Goal: Book appointment/travel/reservation

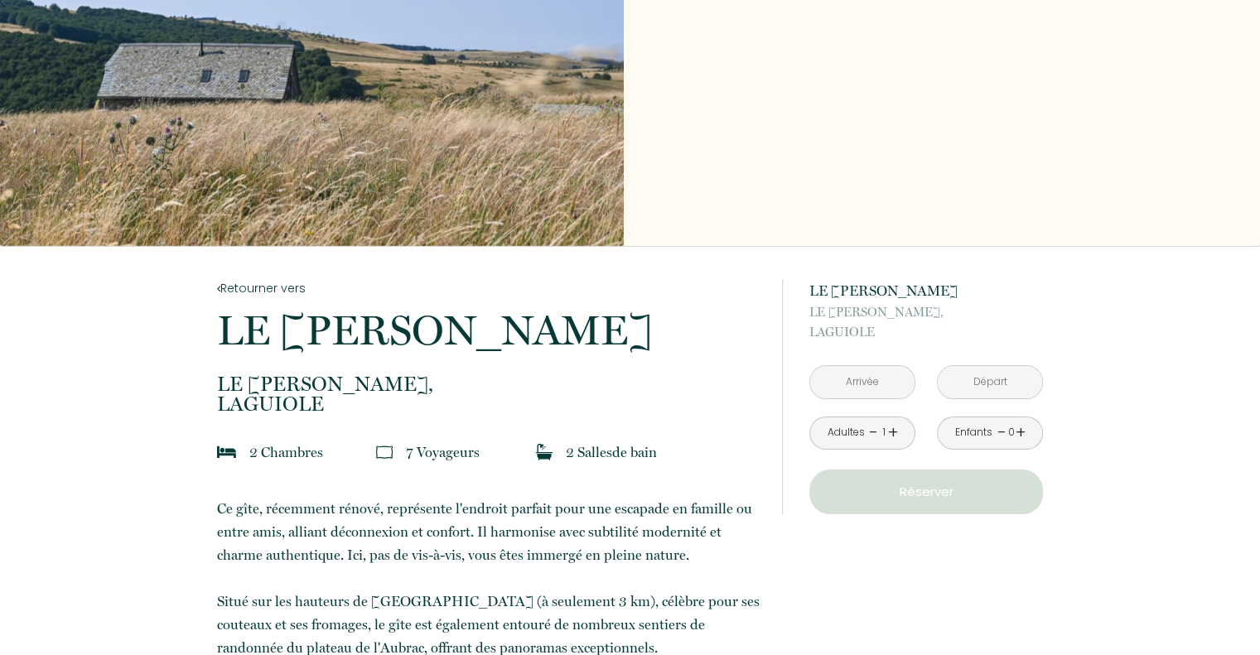
scroll to position [166, 0]
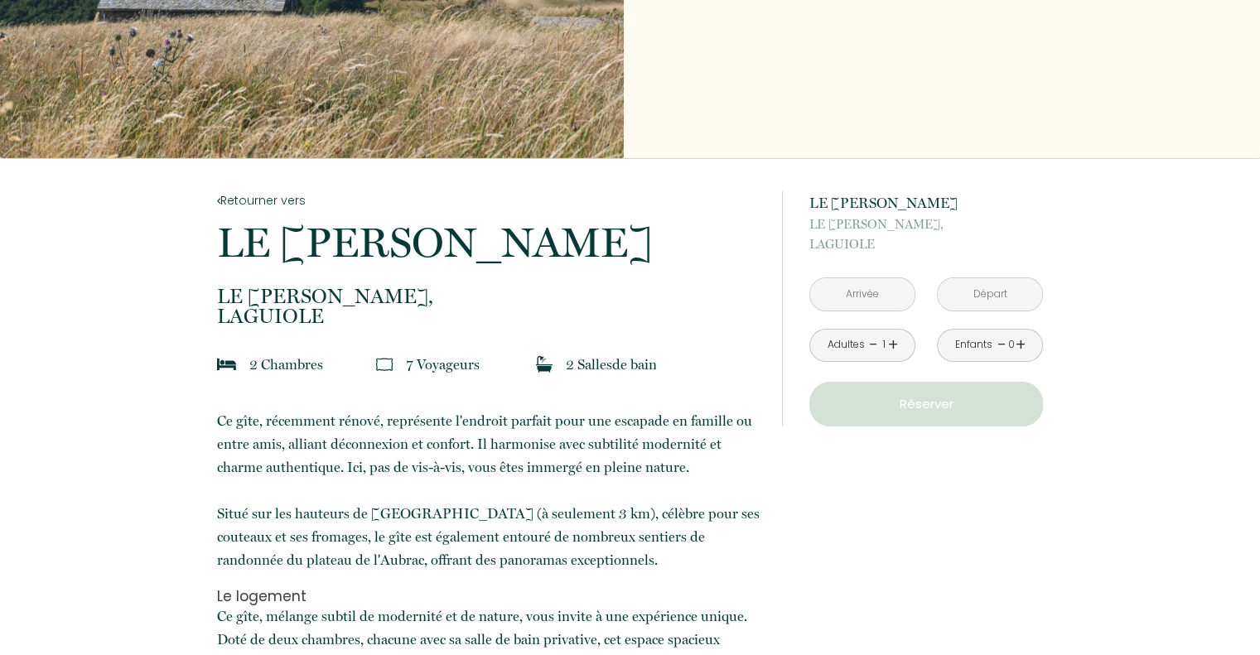
click at [895, 346] on link "+" at bounding box center [893, 345] width 10 height 26
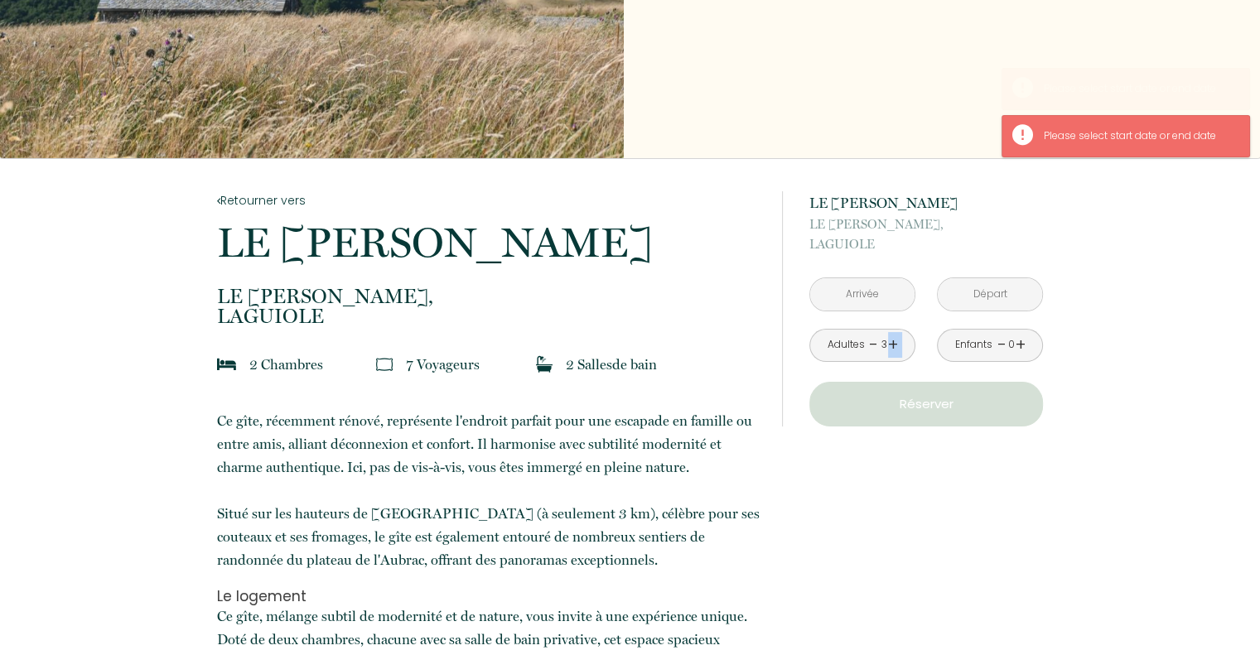
click at [895, 346] on link "+" at bounding box center [893, 345] width 10 height 26
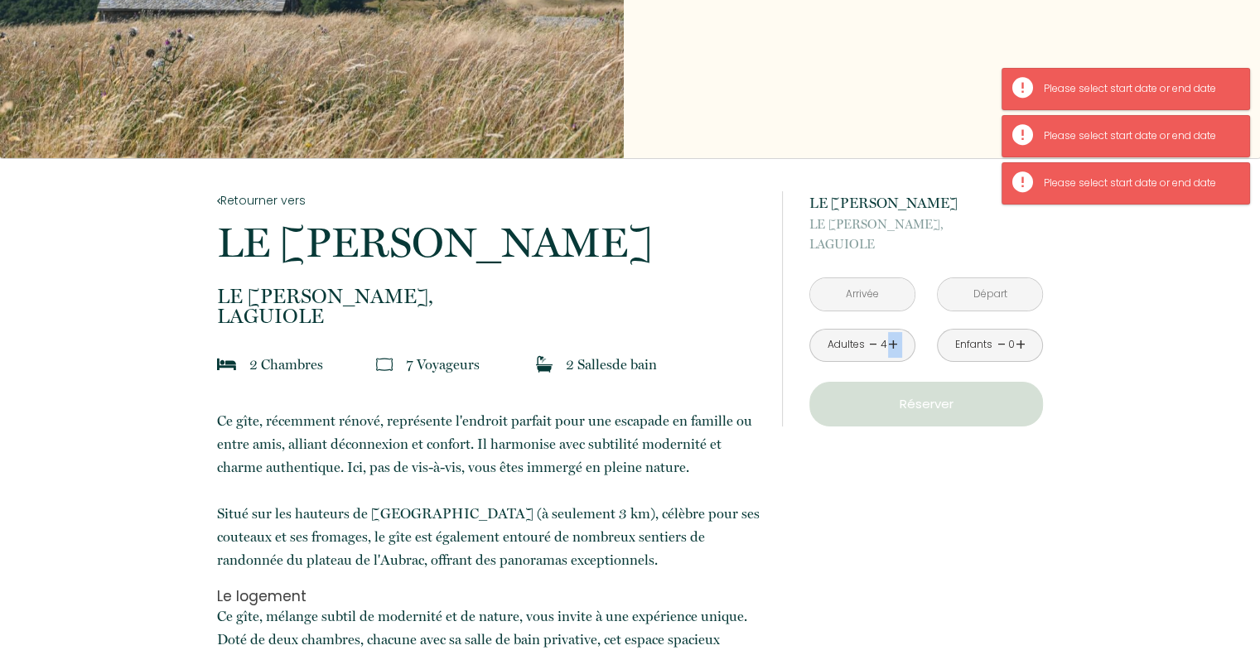
click at [895, 346] on link "+" at bounding box center [893, 345] width 10 height 26
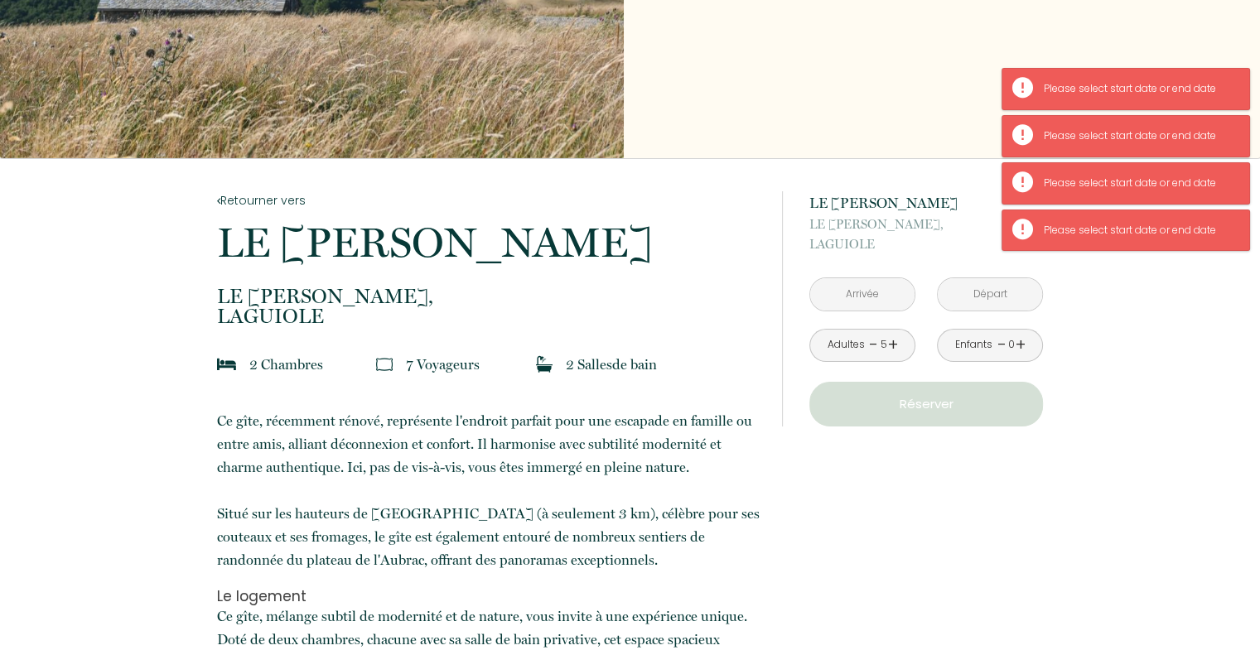
click at [895, 346] on link "+" at bounding box center [893, 345] width 10 height 26
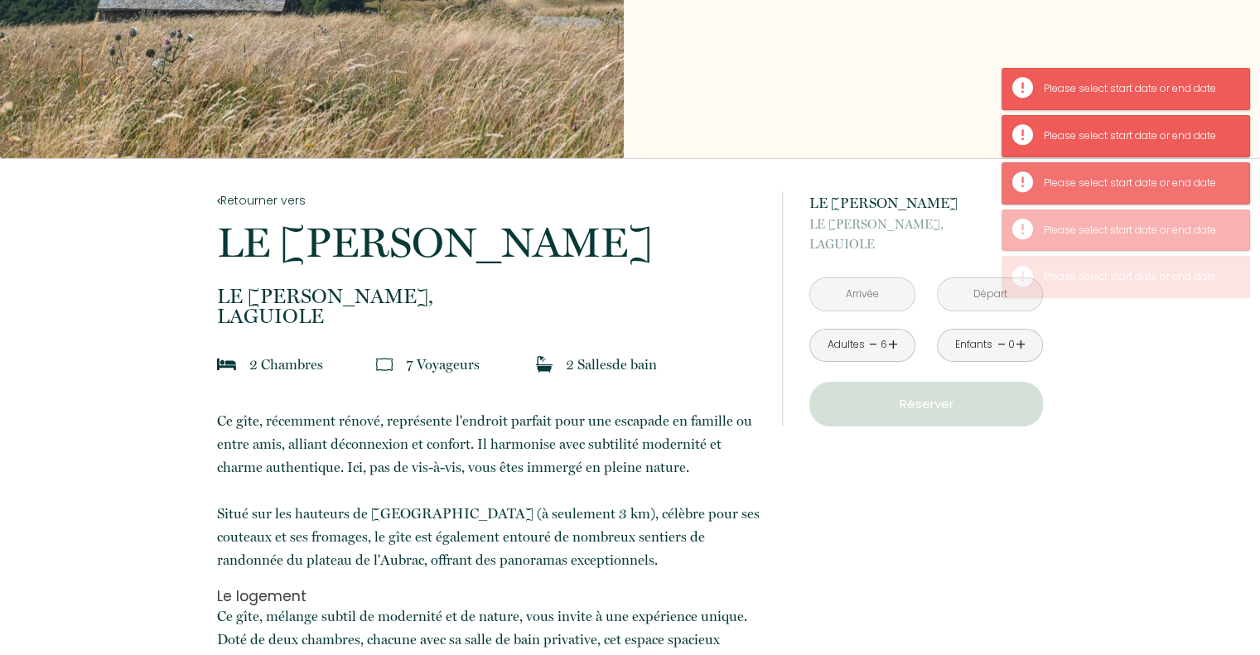
click at [884, 300] on input "text" at bounding box center [862, 294] width 104 height 32
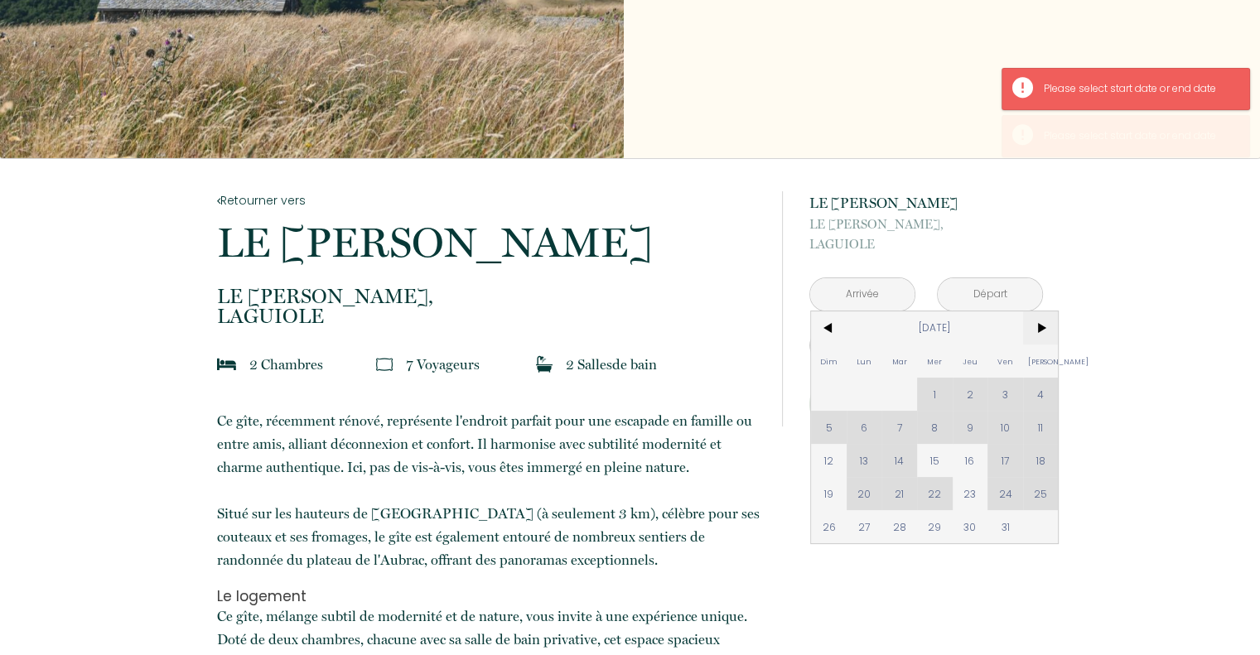
click at [1043, 326] on span ">" at bounding box center [1041, 327] width 36 height 33
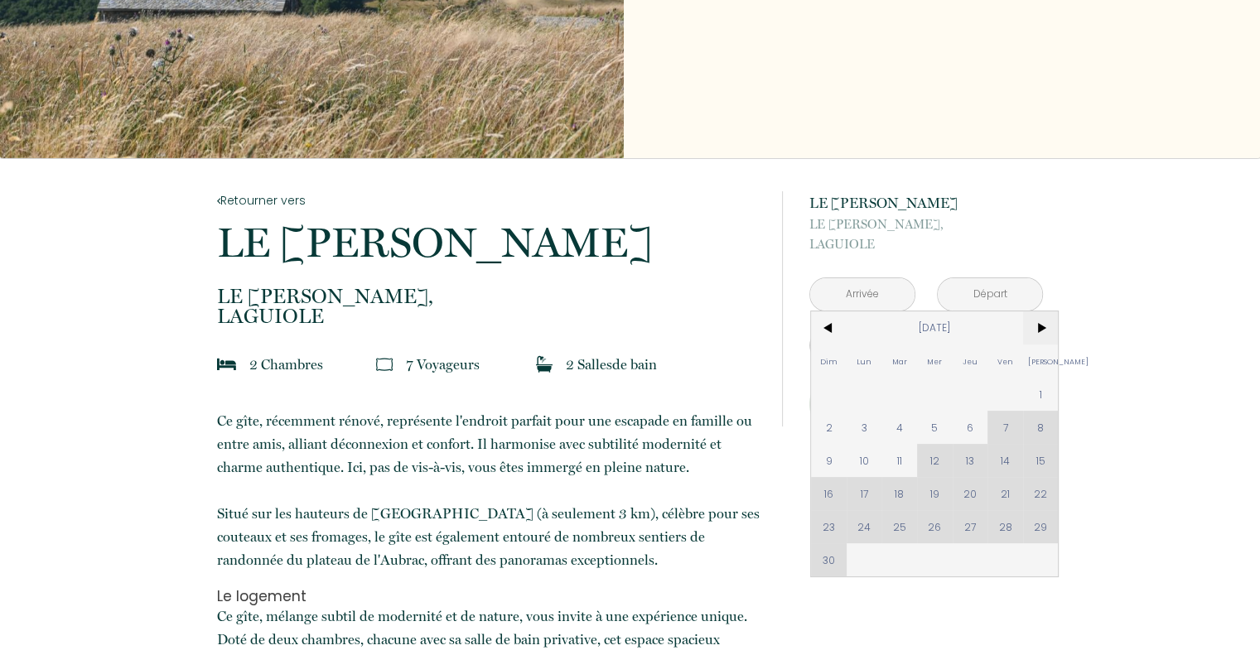
click at [1041, 326] on span ">" at bounding box center [1041, 327] width 36 height 33
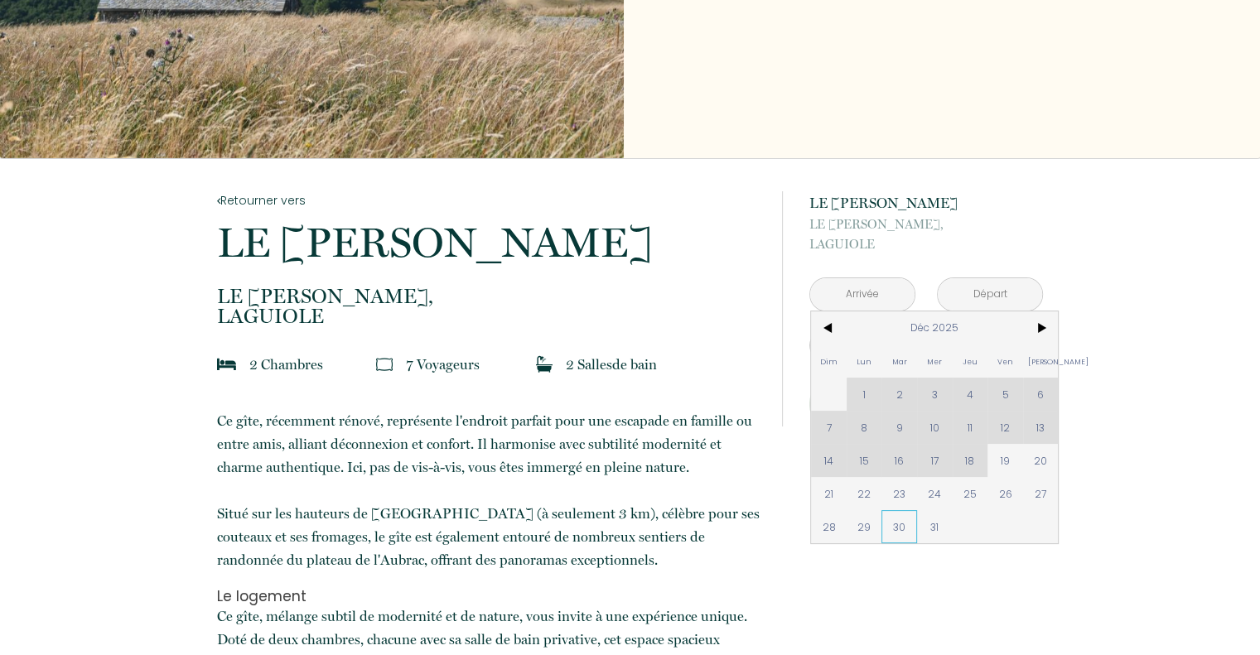
click at [898, 527] on span "30" at bounding box center [899, 526] width 36 height 33
click at [1042, 317] on div "à partir de 140 € LE [PERSON_NAME] LE [PERSON_NAME], LAGUIOLE < [DATE] > Dim Lu…" at bounding box center [926, 308] width 234 height 235
type input "[DATE]"
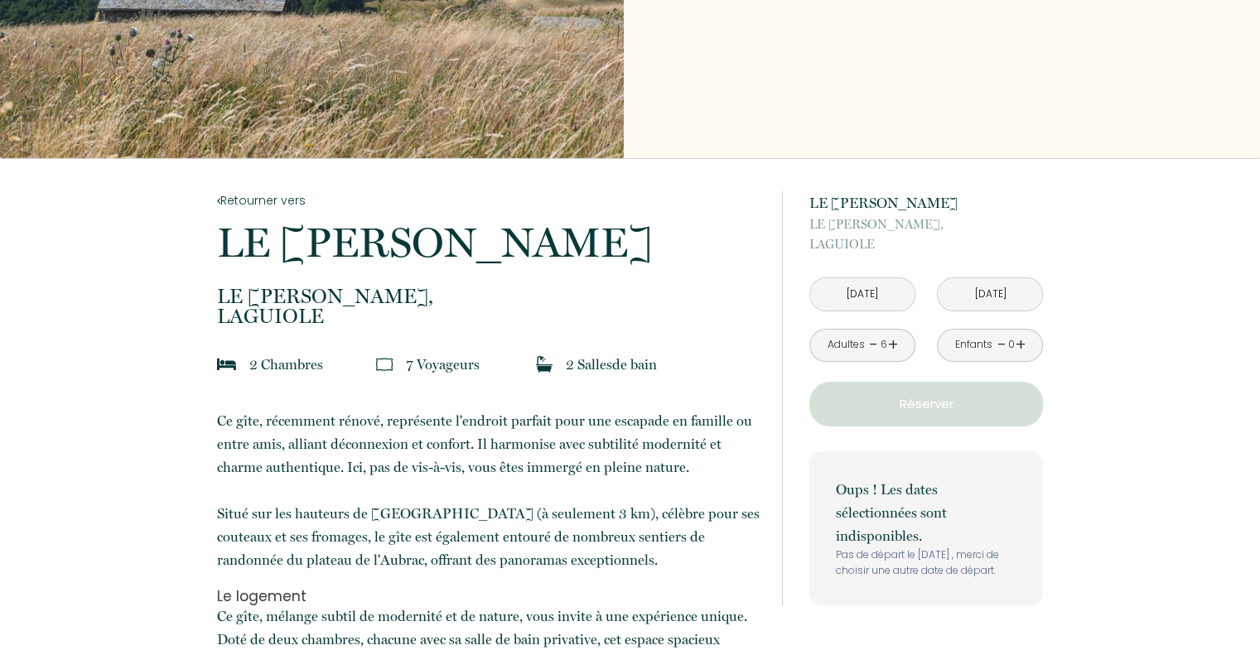
click at [990, 287] on input "[DATE]" at bounding box center [989, 294] width 104 height 32
click at [874, 296] on input "[DATE]" at bounding box center [862, 294] width 104 height 32
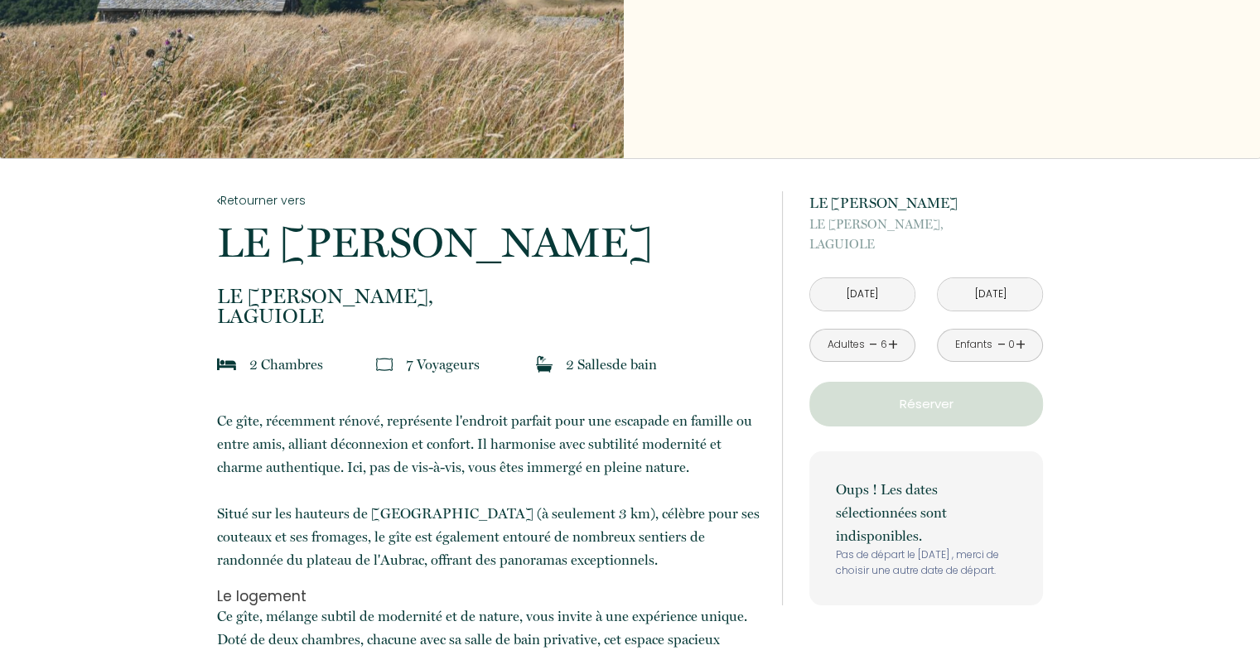
click at [994, 287] on input "[DATE]" at bounding box center [989, 294] width 104 height 32
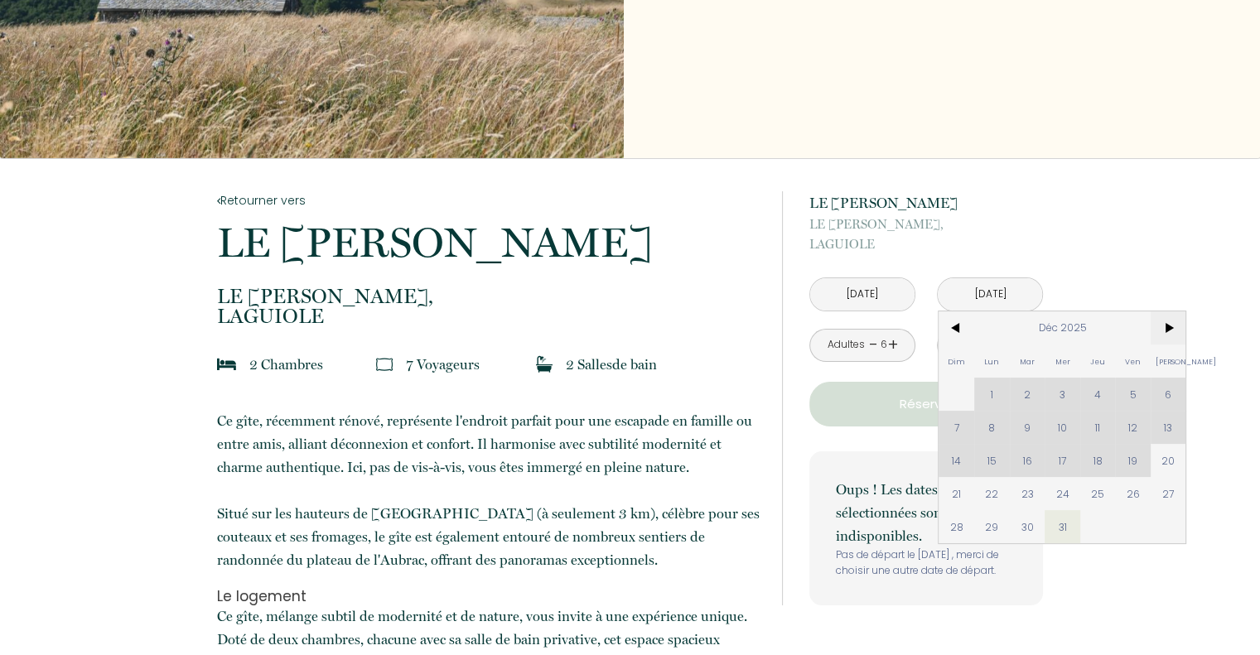
click at [1169, 320] on span ">" at bounding box center [1168, 327] width 36 height 33
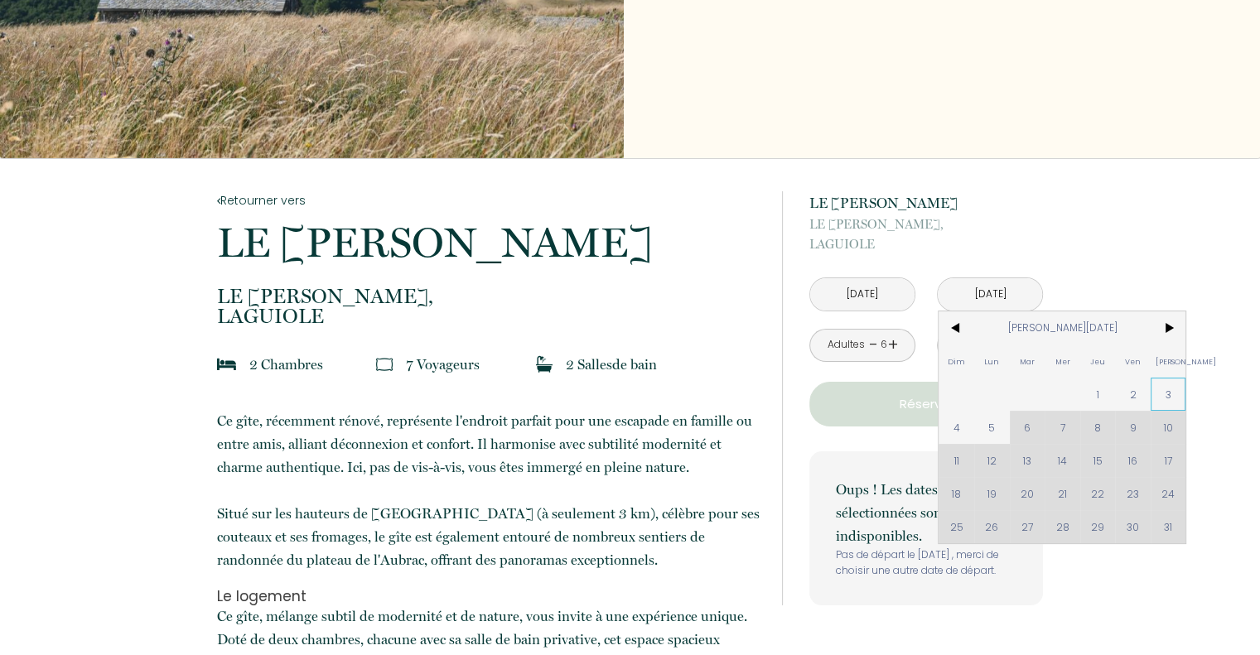
click at [1166, 393] on span "3" at bounding box center [1168, 394] width 36 height 33
type input "[DATE][PERSON_NAME]"
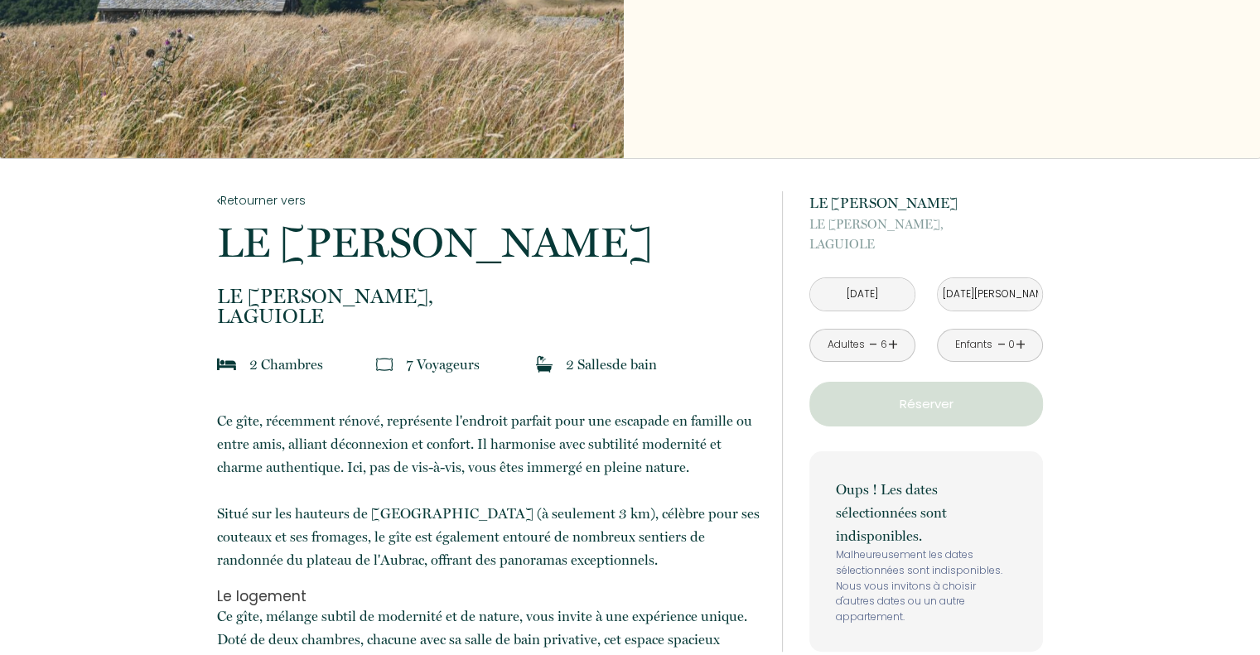
click at [922, 403] on p "Réserver" at bounding box center [926, 404] width 222 height 20
click at [885, 294] on input "[DATE]" at bounding box center [862, 294] width 104 height 32
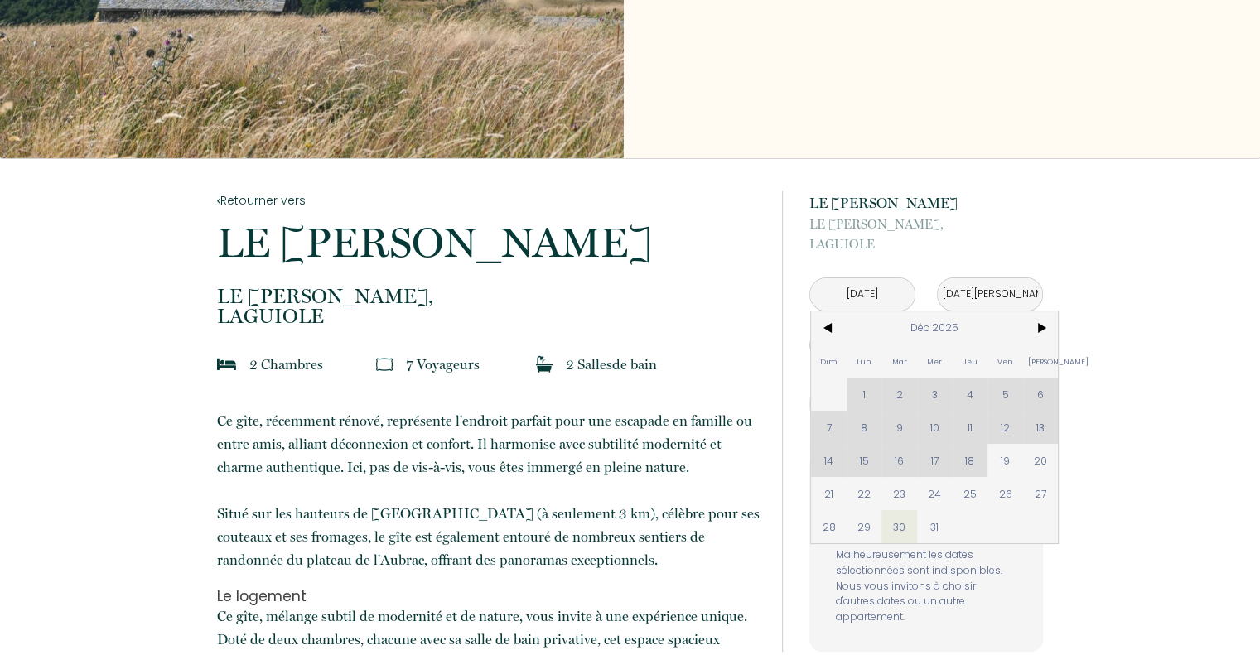
click at [903, 457] on div "Dim Lun Mar Mer Jeu Ven Sam 1 2 3 4 5 6 7 8 9 10 11 12 13 14 15 16 17 18 19 20 …" at bounding box center [934, 427] width 247 height 232
click at [894, 461] on div "Dim Lun Mar Mer Jeu Ven Sam 1 2 3 4 5 6 7 8 9 10 11 12 13 14 15 16 17 18 19 20 …" at bounding box center [934, 427] width 247 height 232
click at [860, 284] on input "[DATE]" at bounding box center [862, 294] width 104 height 32
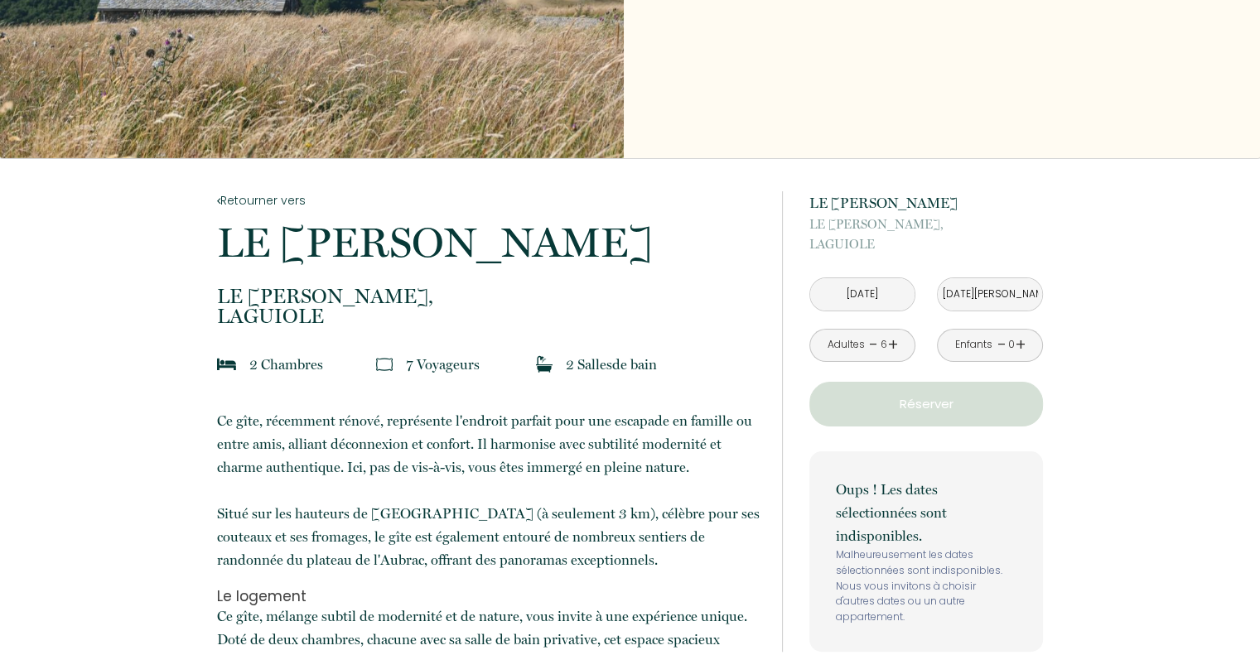
click at [868, 294] on input "[DATE]" at bounding box center [862, 294] width 104 height 32
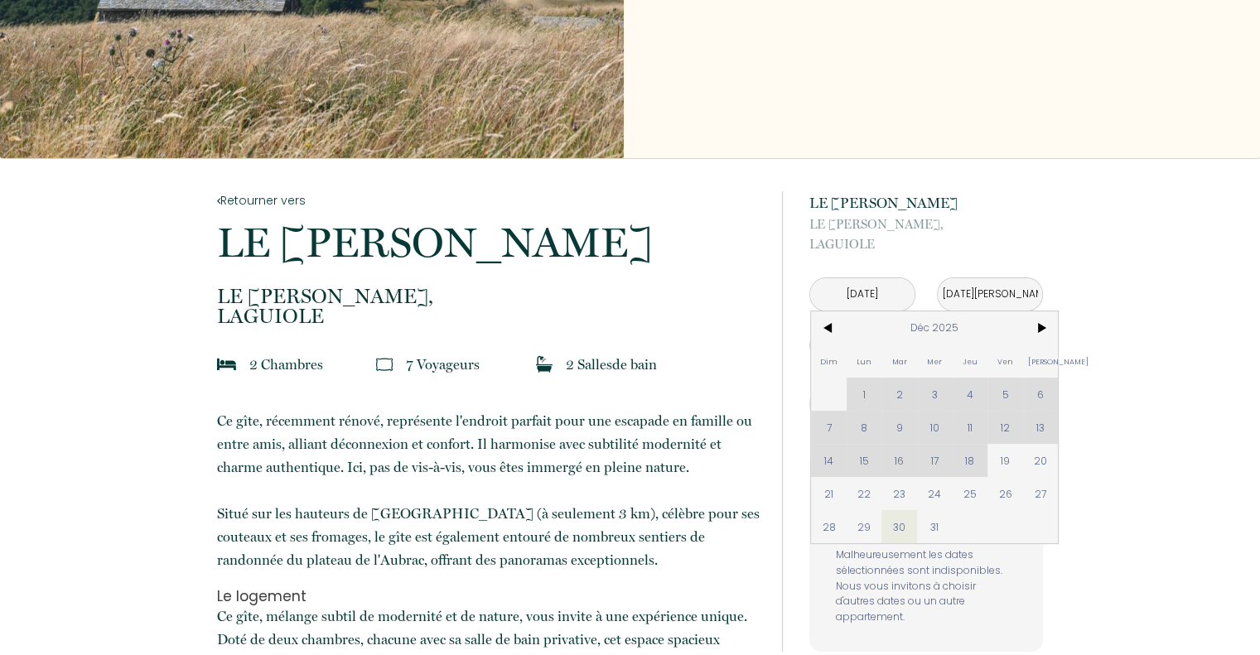
click at [855, 463] on div "Dim Lun Mar Mer Jeu Ven Sam 1 2 3 4 5 6 7 8 9 10 11 12 13 14 15 16 17 18 19 20 …" at bounding box center [934, 427] width 247 height 232
click at [865, 496] on span "22" at bounding box center [864, 493] width 36 height 33
type input "Lun 22 Déc 2025"
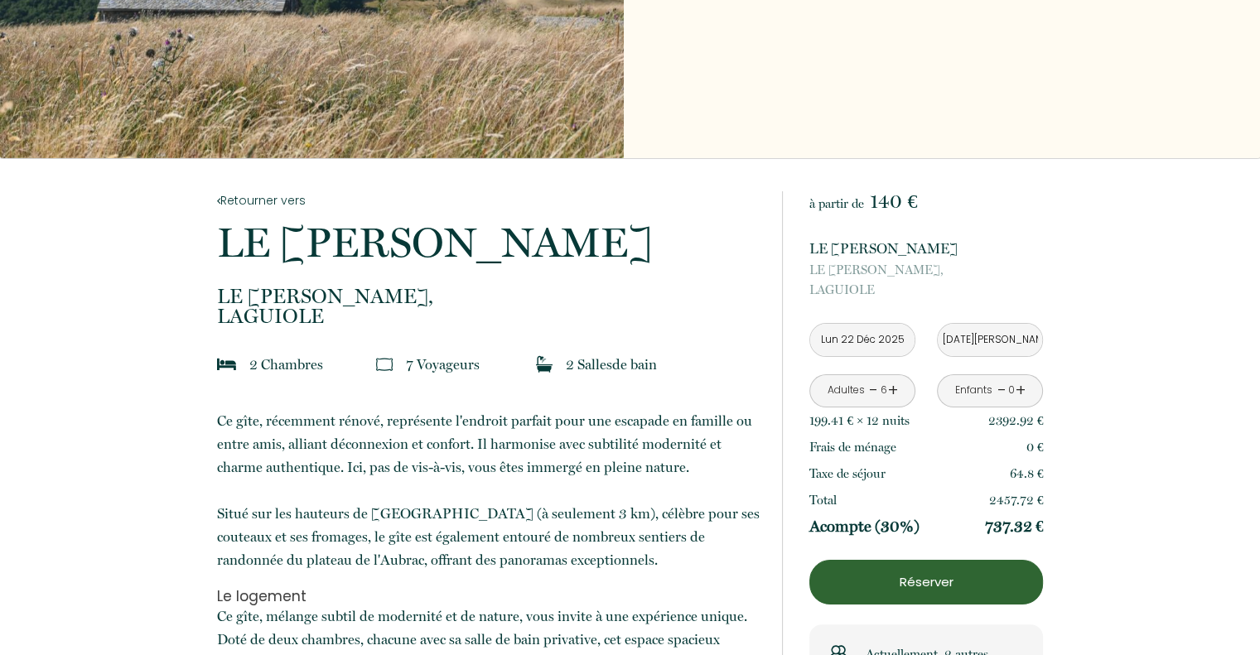
click at [979, 340] on input "[DATE][PERSON_NAME]" at bounding box center [989, 340] width 104 height 32
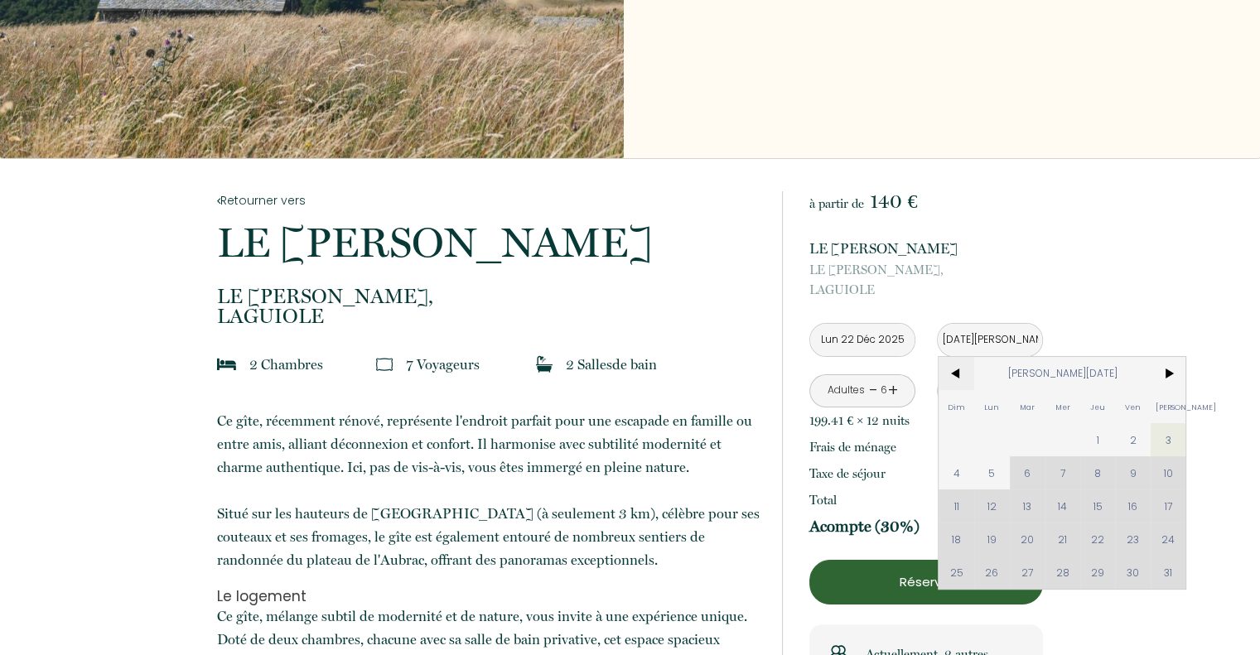
click at [944, 371] on span "<" at bounding box center [956, 373] width 36 height 33
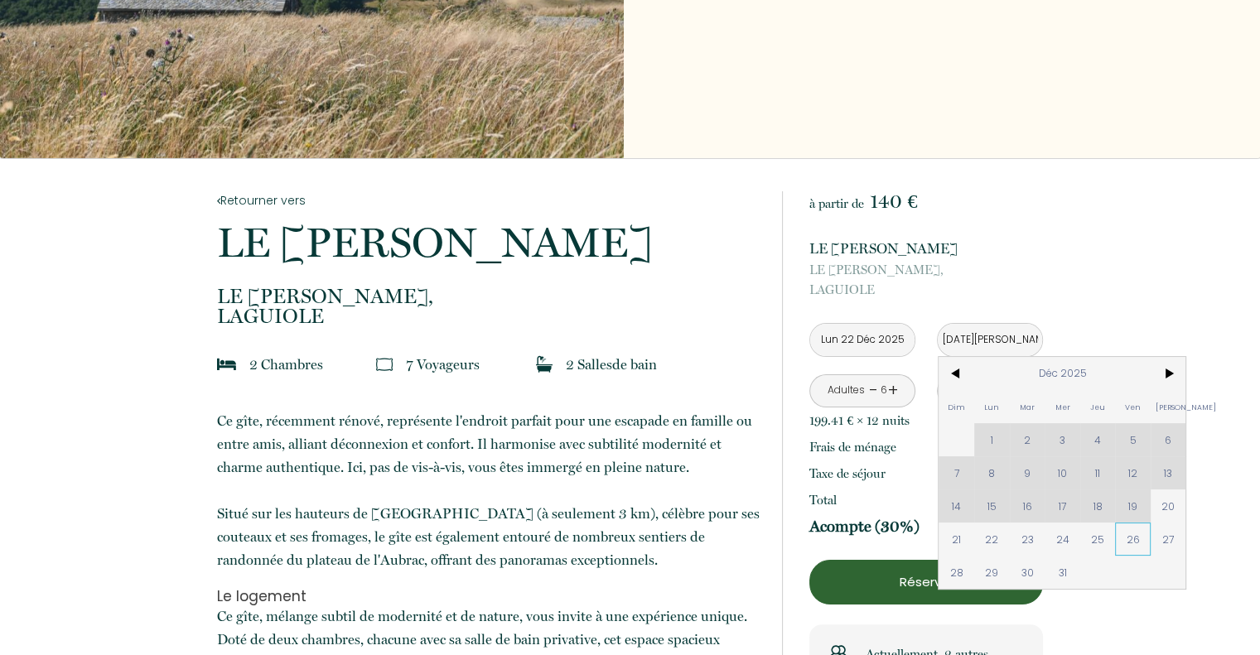
click at [1136, 536] on span "26" at bounding box center [1133, 539] width 36 height 33
type input "[DATE]"
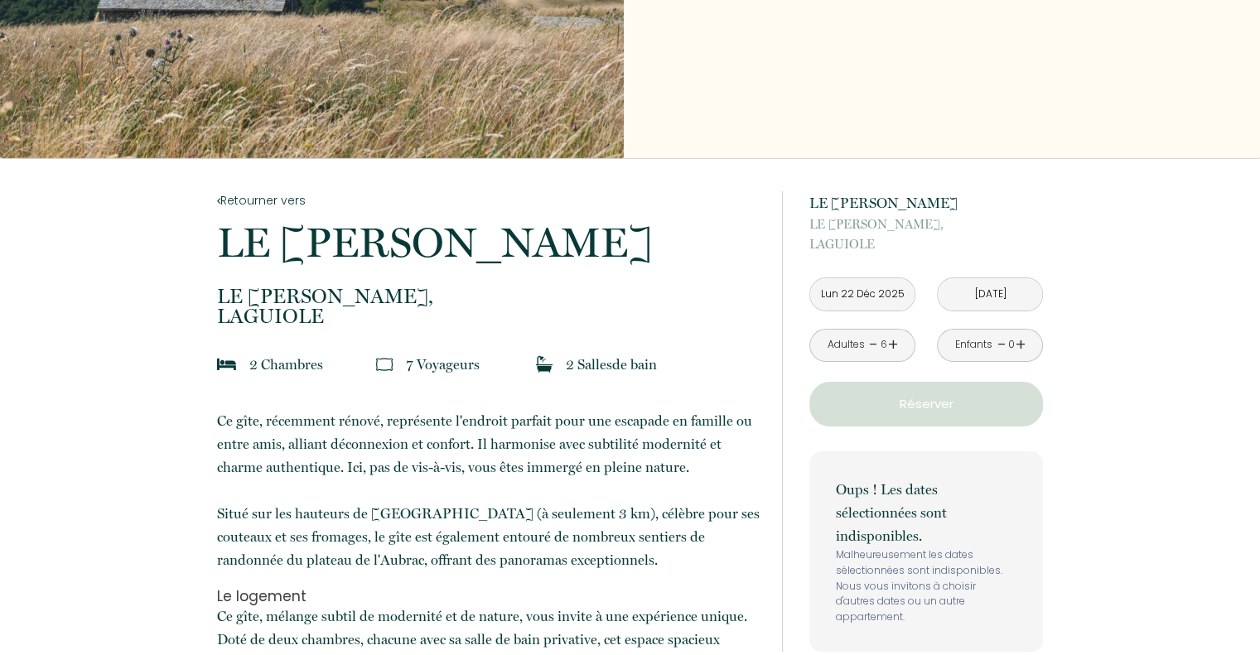
click at [894, 301] on input "Lun 22 Déc 2025" at bounding box center [862, 294] width 104 height 32
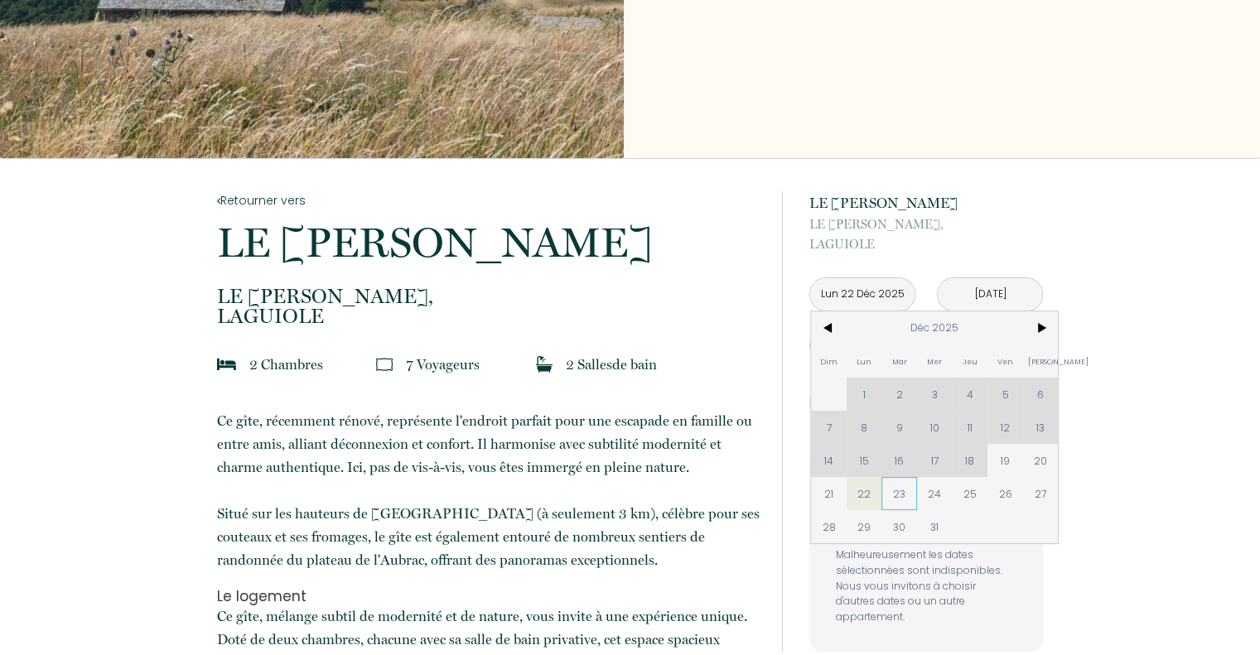
click at [907, 498] on span "23" at bounding box center [899, 493] width 36 height 33
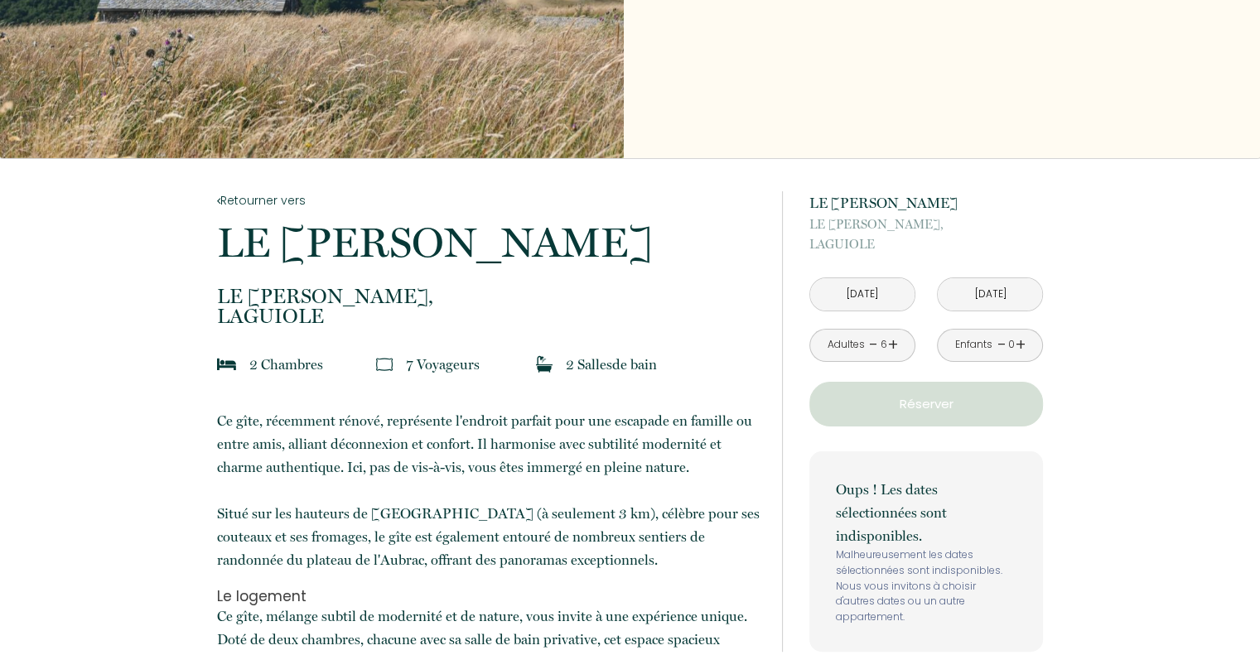
click at [855, 291] on input "[DATE]" at bounding box center [862, 294] width 104 height 32
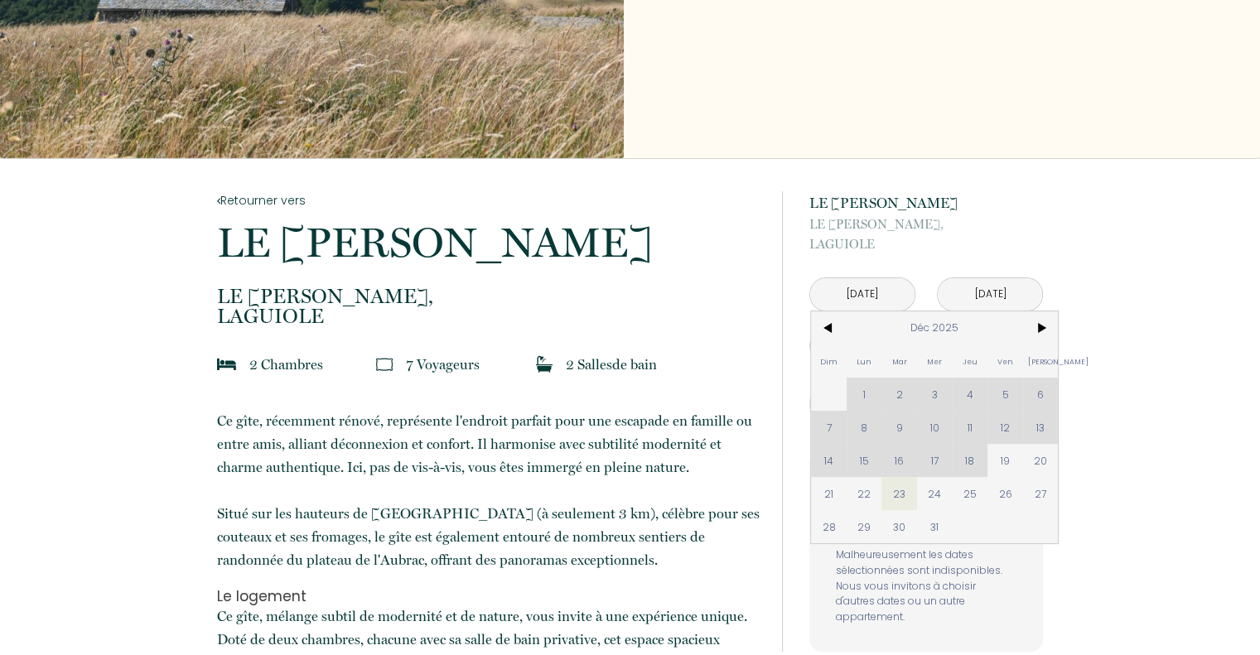
click at [862, 399] on div "Dim Lun Mar Mer Jeu Ven Sam 1 2 3 4 5 6 7 8 9 10 11 12 13 14 15 16 17 18 19 20 …" at bounding box center [934, 427] width 247 height 232
click at [900, 392] on div "Dim Lun Mar Mer Jeu Ven Sam 1 2 3 4 5 6 7 8 9 10 11 12 13 14 15 16 17 18 19 20 …" at bounding box center [934, 427] width 247 height 232
click at [900, 391] on div "Dim Lun Mar Mer Jeu Ven Sam 1 2 3 4 5 6 7 8 9 10 11 12 13 14 15 16 17 18 19 20 …" at bounding box center [934, 427] width 247 height 232
click at [828, 329] on span "<" at bounding box center [829, 327] width 36 height 33
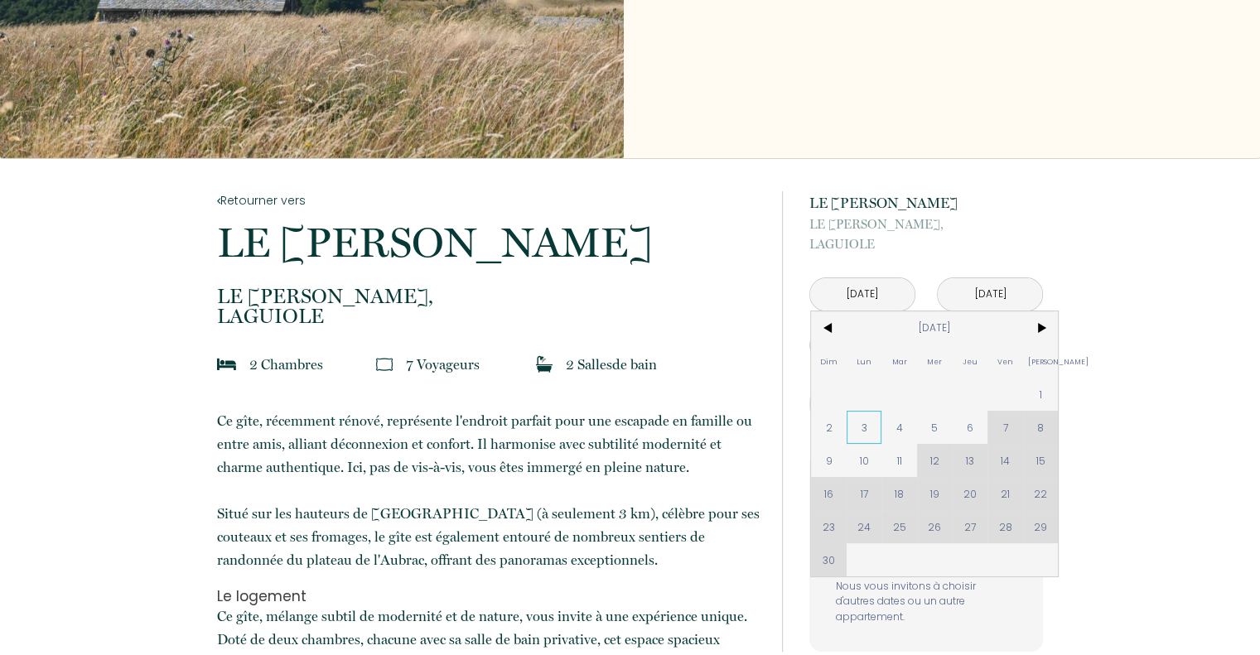
click at [865, 427] on span "3" at bounding box center [864, 427] width 36 height 33
type input "[DATE]"
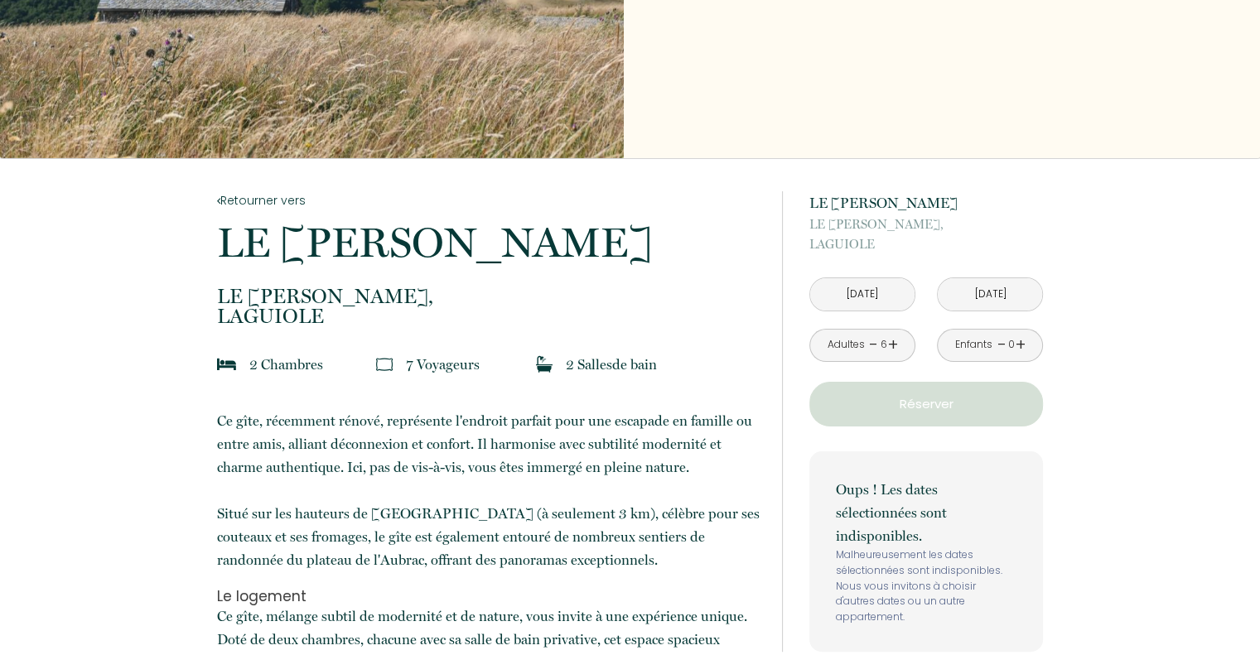
click at [995, 299] on input "[DATE]" at bounding box center [989, 294] width 104 height 32
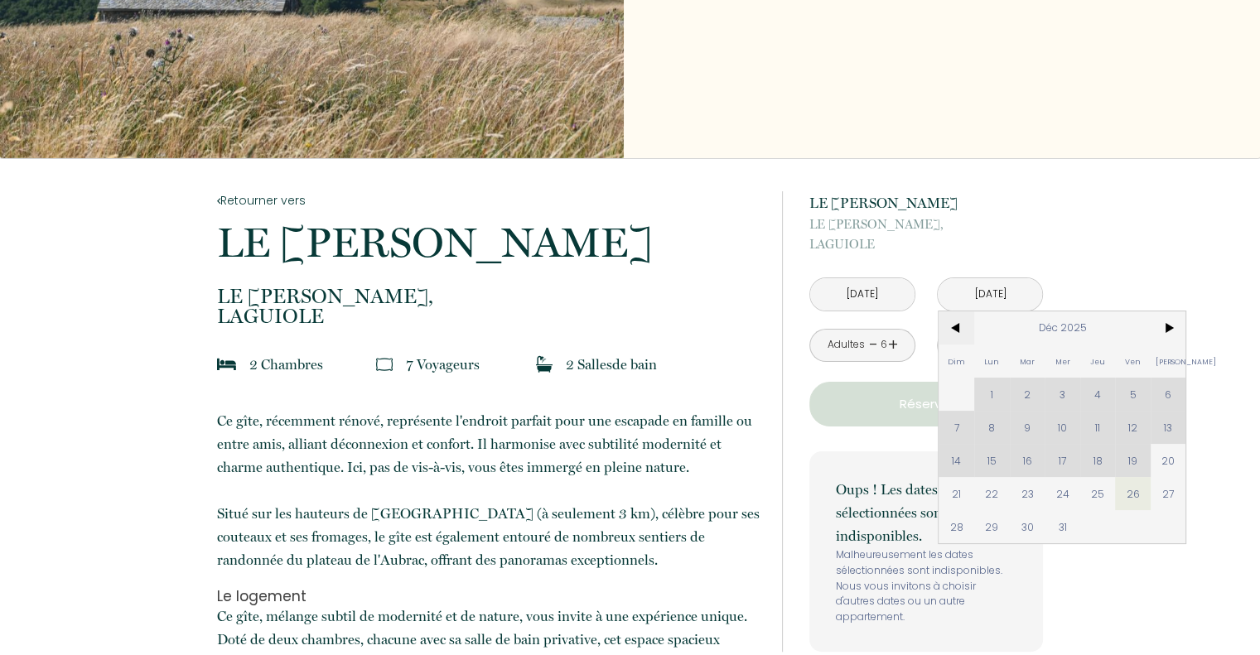
click at [958, 325] on span "<" at bounding box center [956, 327] width 36 height 33
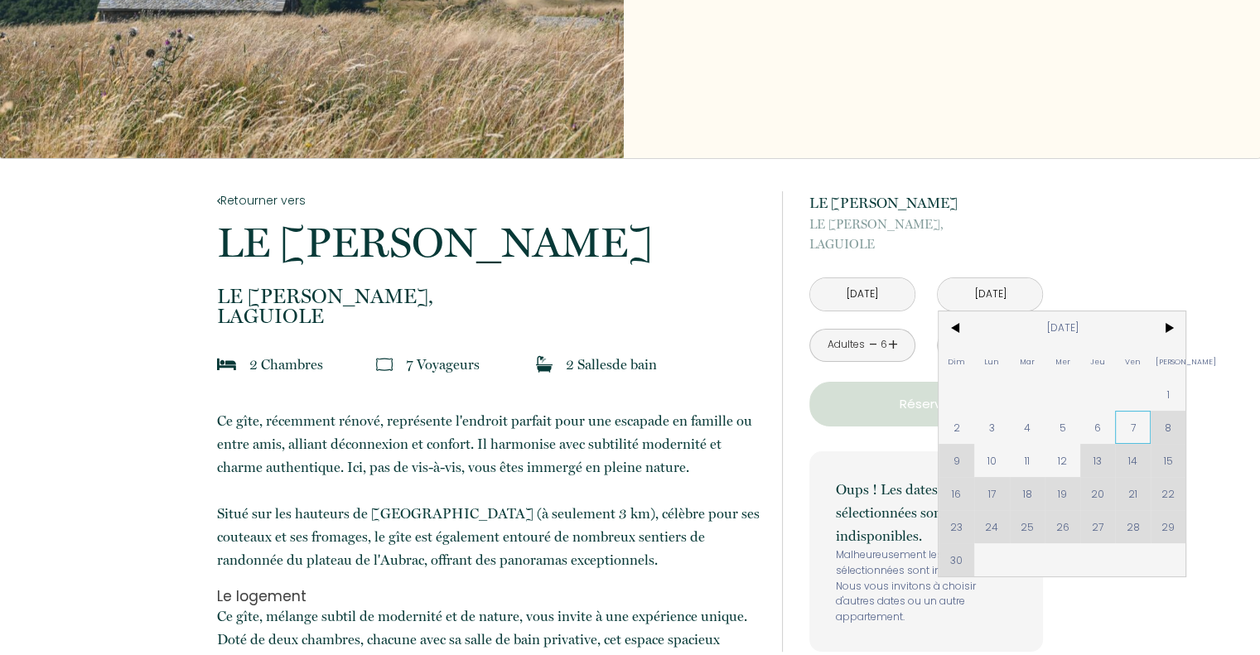
click at [1122, 426] on span "7" at bounding box center [1133, 427] width 36 height 33
type input "[DATE]"
